Goal: Task Accomplishment & Management: Use online tool/utility

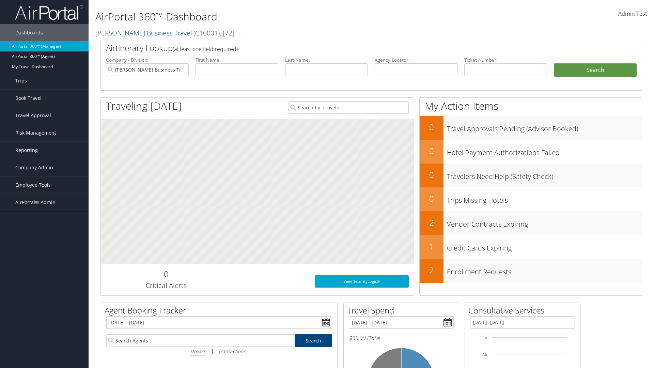
click at [633, 14] on span "Admin Test" at bounding box center [633, 13] width 29 height 7
click at [602, 61] on link "Log Consulting Time" at bounding box center [602, 62] width 76 height 12
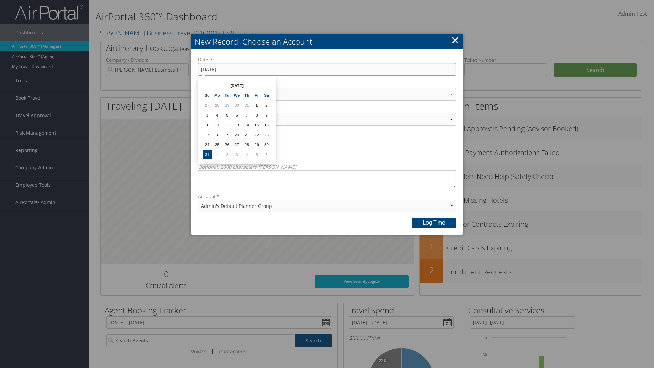
type input "[DATE]"
click at [327, 94] on select "Select Category... Account Support Consultative Services" at bounding box center [327, 94] width 258 height 13
select select "2"
click at [327, 119] on select "Select Activity... 20 points | Client Communications (Industry updates, Newslet…" at bounding box center [327, 119] width 258 height 13
select select "240-1"
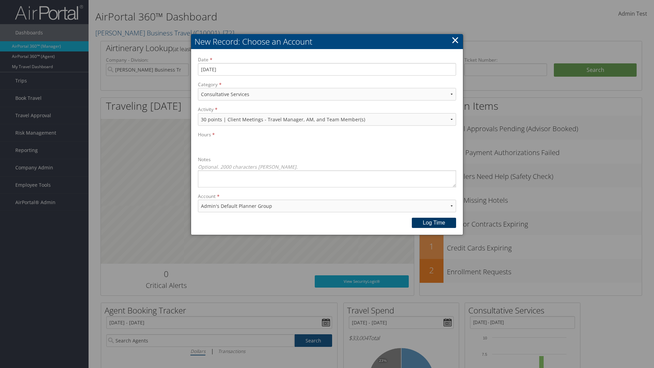
click at [434, 223] on button "Log time" at bounding box center [434, 223] width 44 height 10
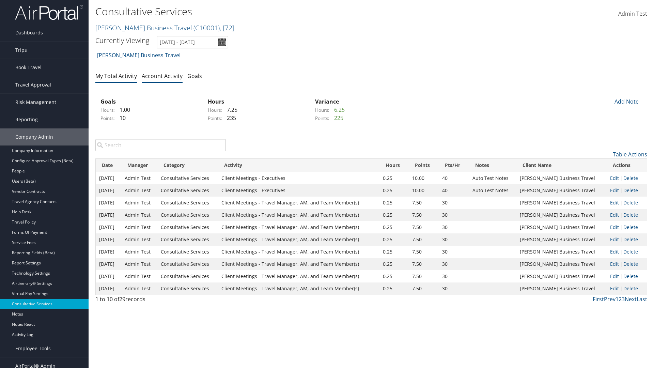
click at [116, 76] on link "My Total Activity" at bounding box center [116, 75] width 42 height 7
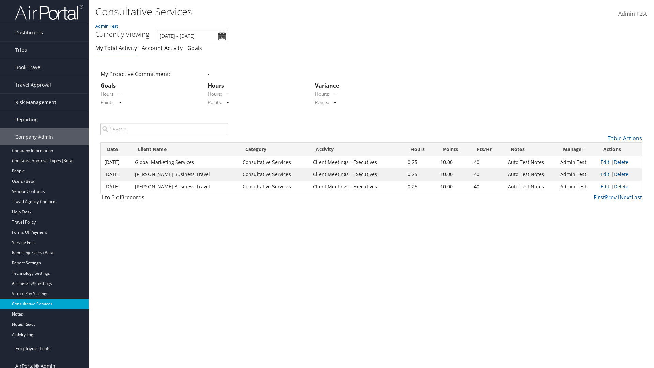
click at [193, 36] on input "[DATE] - [DATE]" at bounding box center [193, 36] width 72 height 13
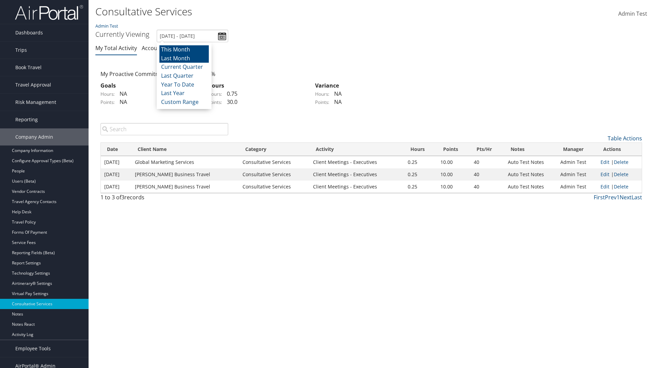
click at [184, 49] on li "This Month" at bounding box center [184, 49] width 49 height 9
type input "[DATE] - [DATE]"
